Goal: Navigation & Orientation: Find specific page/section

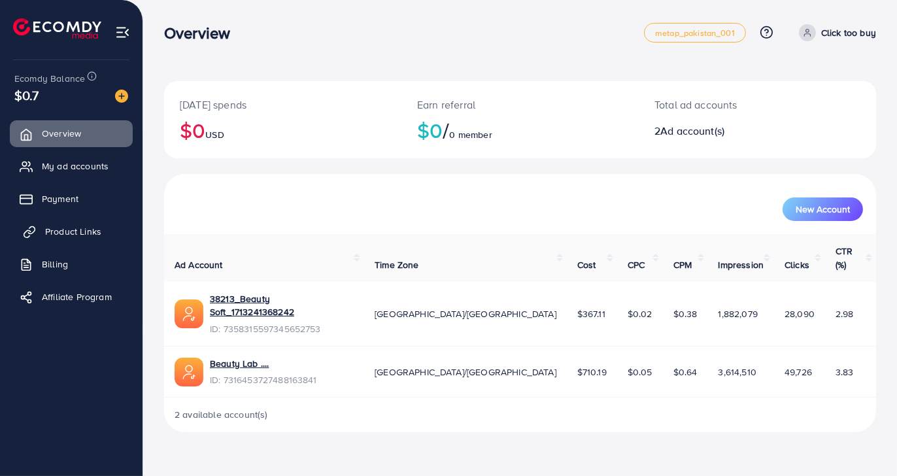
click at [74, 226] on span "Product Links" at bounding box center [73, 231] width 56 height 13
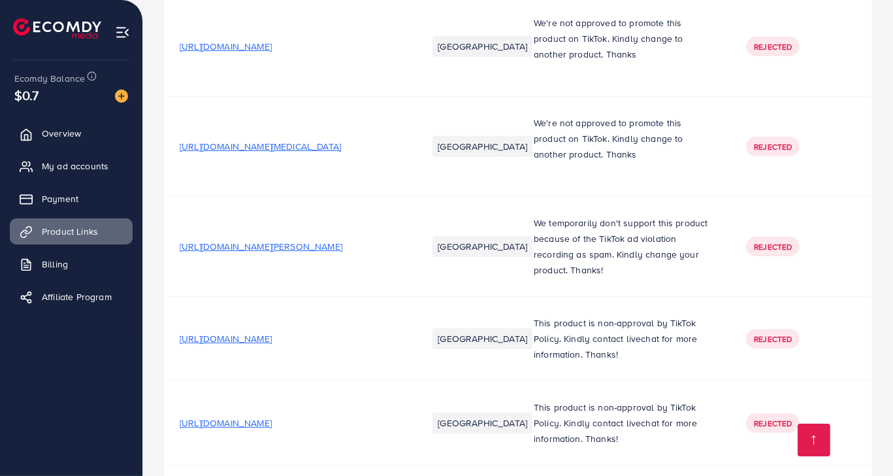
scroll to position [13097, 0]
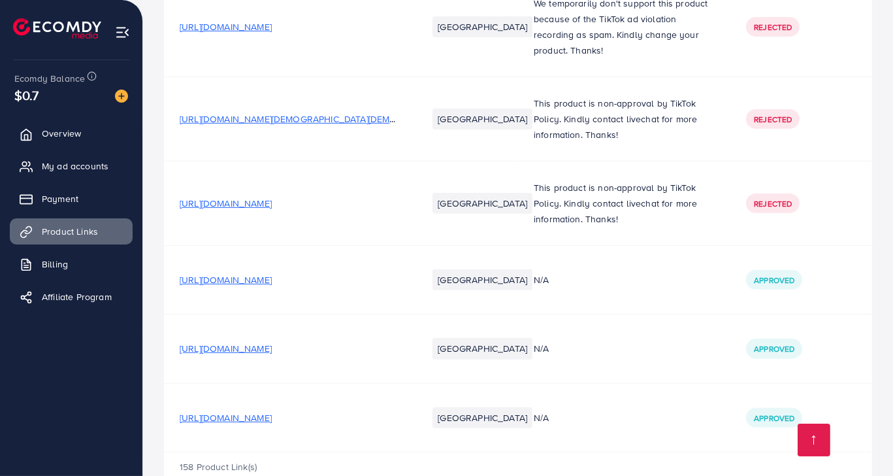
drag, startPoint x: 287, startPoint y: 201, endPoint x: 282, endPoint y: 503, distance: 301.3
click at [272, 411] on span "[URL][DOMAIN_NAME]" at bounding box center [226, 417] width 92 height 13
click at [272, 342] on span "[URL][DOMAIN_NAME]" at bounding box center [226, 348] width 92 height 13
click at [91, 165] on span "My ad accounts" at bounding box center [78, 165] width 67 height 13
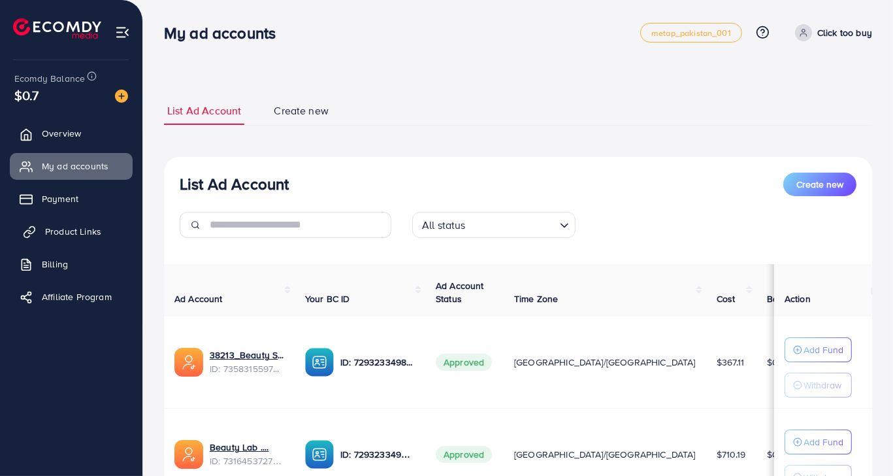
click at [62, 237] on span "Product Links" at bounding box center [73, 231] width 56 height 13
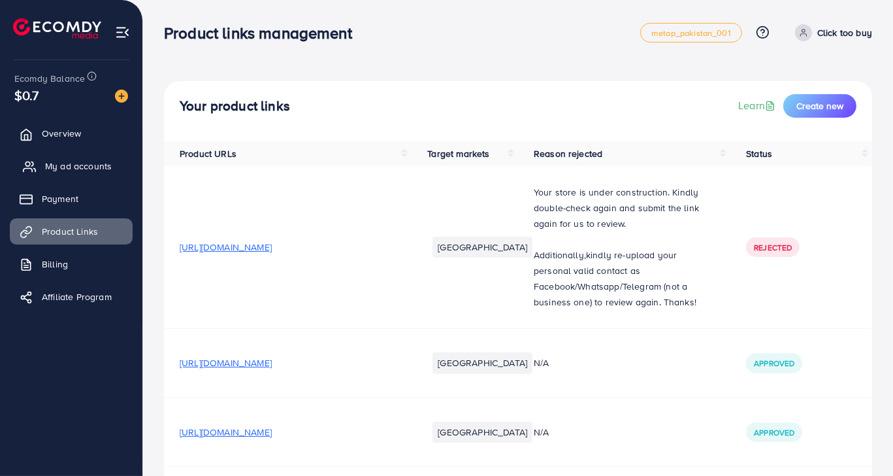
click at [67, 170] on span "My ad accounts" at bounding box center [78, 165] width 67 height 13
